Goal: Transaction & Acquisition: Purchase product/service

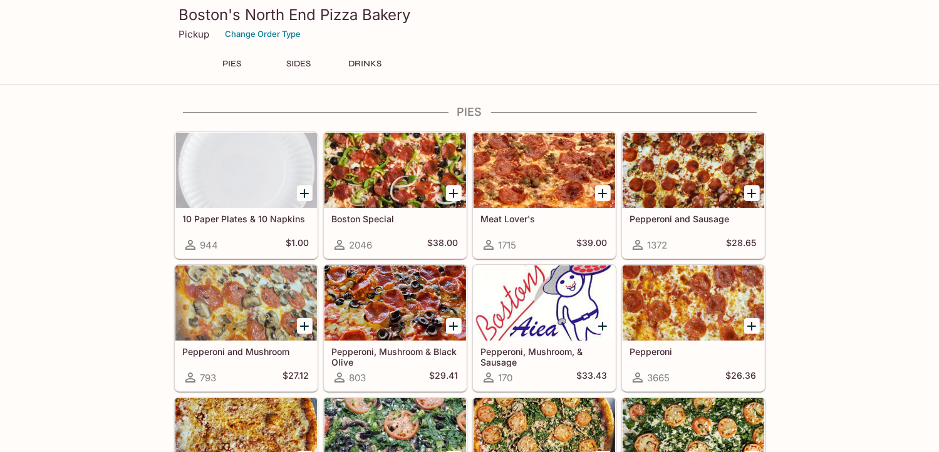
click at [247, 289] on div at bounding box center [246, 302] width 142 height 75
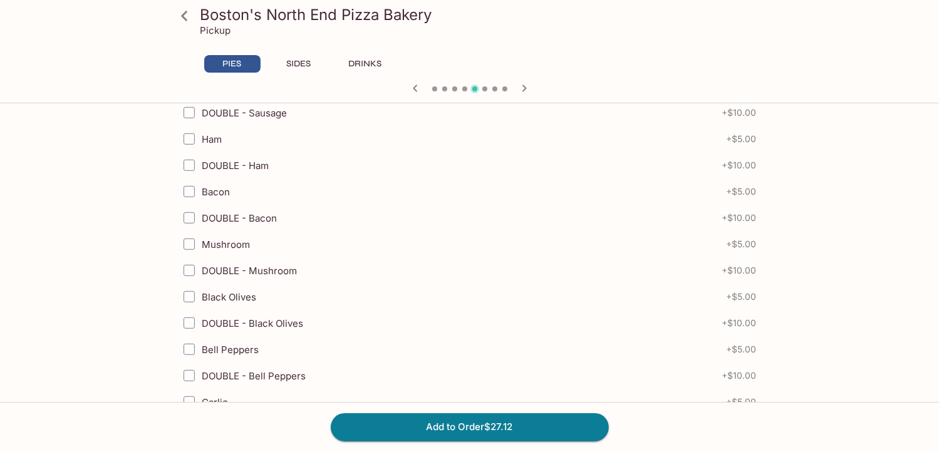
scroll to position [501, 0]
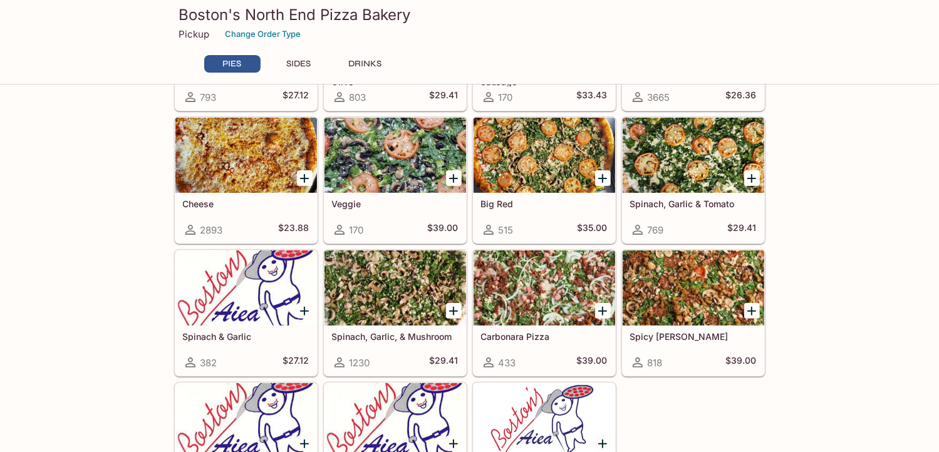
scroll to position [143, 0]
